Goal: Browse casually

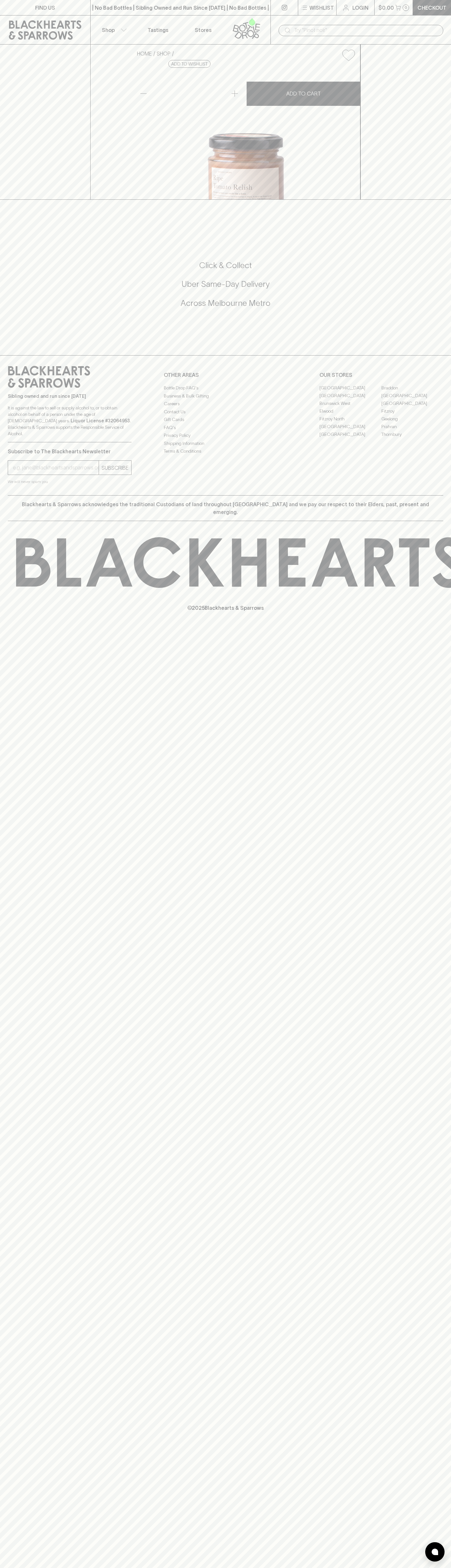
click at [165, 13] on div "| No Bad Bottles | Sibling Owned and Run Since 2006 | No Bad Bottles | Sibling …" at bounding box center [180, 8] width 181 height 16
click at [420, 1431] on div "FIND US | No Bad Bottles | Sibling Owned and Run Since 2006 | No Bad Bottles | …" at bounding box center [225, 784] width 451 height 1568
click at [293, 1567] on html "FIND US | No Bad Bottles | Sibling Owned and Run Since 2006 | No Bad Bottles | …" at bounding box center [225, 784] width 451 height 1568
click at [13, 455] on p "Subscribe to The Blackhearts Newsletter" at bounding box center [70, 451] width 124 height 8
